Goal: Task Accomplishment & Management: Manage account settings

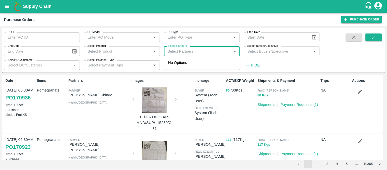
click at [181, 54] on input "Select Partners" at bounding box center [198, 51] width 64 height 7
paste input "9158874370"
type input "9158874370"
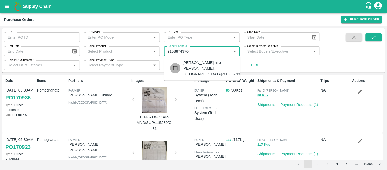
click at [176, 64] on input "checkbox" at bounding box center [175, 68] width 10 height 10
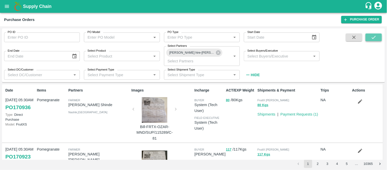
click at [371, 40] on button "submit" at bounding box center [374, 37] width 16 height 8
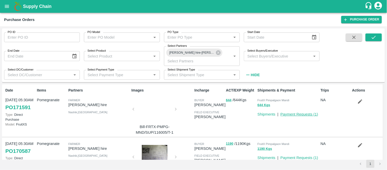
click at [298, 114] on link "Payment Requests ( 1 )" at bounding box center [300, 114] width 38 height 4
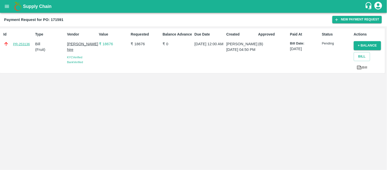
click at [26, 45] on link "PR-253136" at bounding box center [21, 44] width 17 height 5
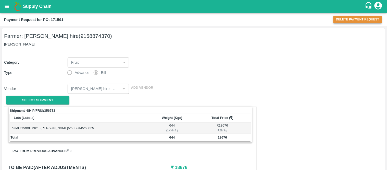
click at [369, 20] on button "Delete Payment Request" at bounding box center [357, 19] width 48 height 7
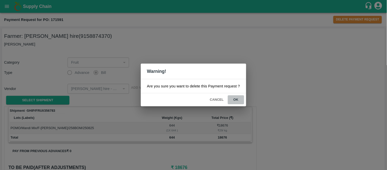
click at [237, 100] on button "ok" at bounding box center [236, 99] width 16 height 9
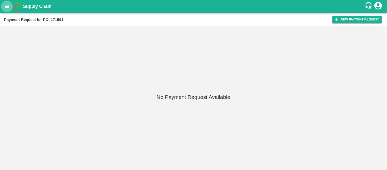
click at [6, 8] on icon "open drawer" at bounding box center [7, 6] width 4 height 3
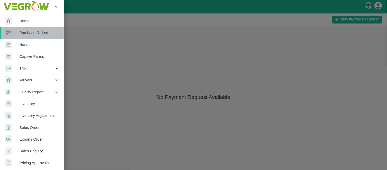
click at [39, 32] on span "Purchase Orders" at bounding box center [39, 33] width 40 height 6
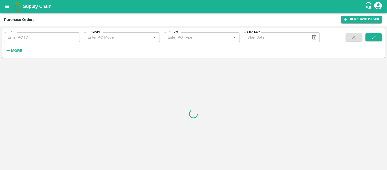
drag, startPoint x: 16, startPoint y: 49, endPoint x: 178, endPoint y: 40, distance: 162.0
click at [178, 40] on div "PO ID PO ID PO Model PO Model   * PO Type PO Type   * Start Date Start Date More" at bounding box center [160, 41] width 320 height 27
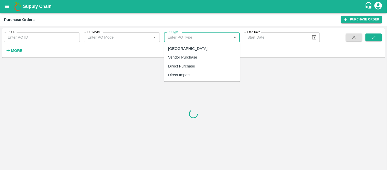
click at [178, 40] on input "PO Type" at bounding box center [198, 37] width 64 height 7
paste input "9158874370"
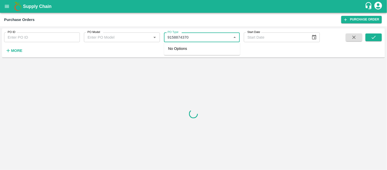
type input "9158874370"
click at [13, 49] on strong "More" at bounding box center [16, 50] width 11 height 4
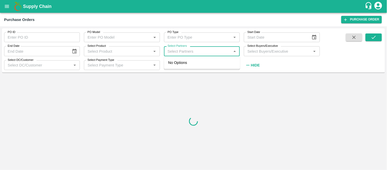
click at [170, 53] on input "Select Partners" at bounding box center [198, 51] width 64 height 7
paste input "9158874370"
type input "9158874370"
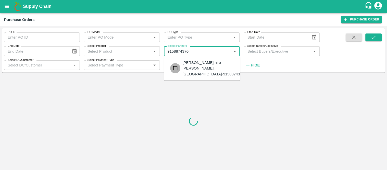
click at [177, 65] on input "checkbox" at bounding box center [175, 68] width 10 height 10
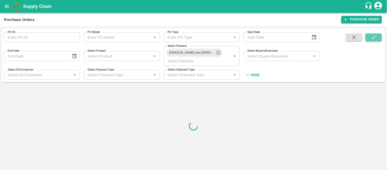
click at [371, 36] on button "submit" at bounding box center [374, 37] width 16 height 8
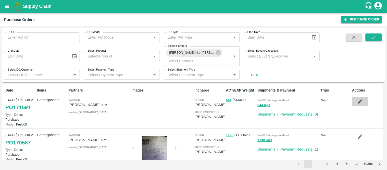
click at [360, 100] on icon "button" at bounding box center [360, 101] width 6 height 6
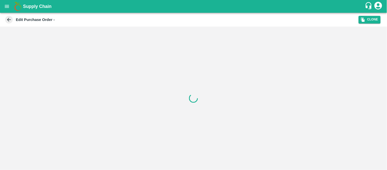
click at [349, 91] on div at bounding box center [193, 98] width 387 height 143
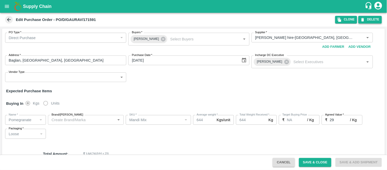
click at [367, 18] on button "DELETE" at bounding box center [369, 19] width 23 height 7
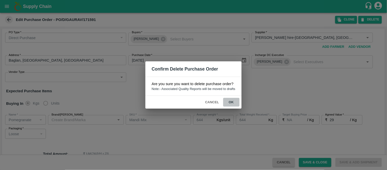
click at [231, 105] on button "ok" at bounding box center [231, 102] width 16 height 9
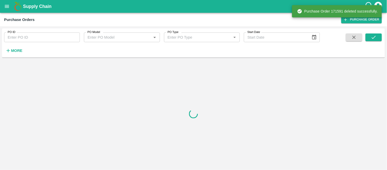
click at [231, 101] on div at bounding box center [193, 113] width 383 height 108
